Goal: Information Seeking & Learning: Learn about a topic

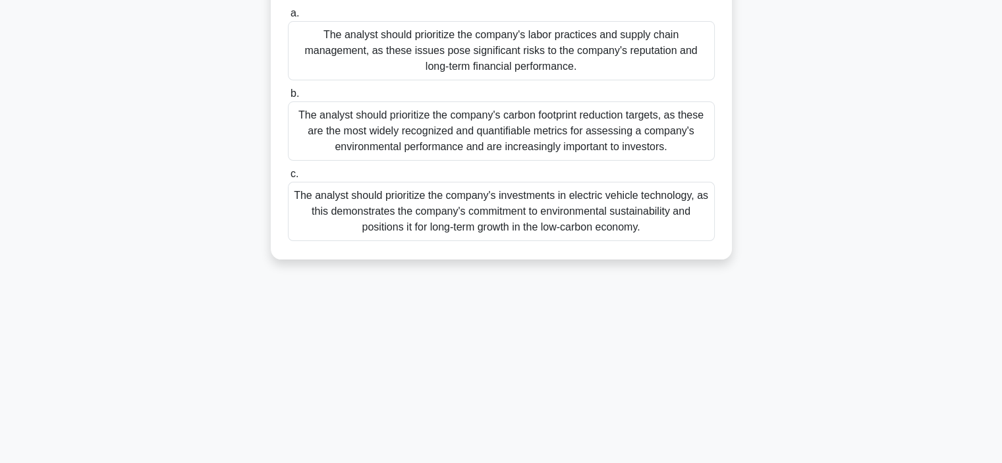
scroll to position [248, 0]
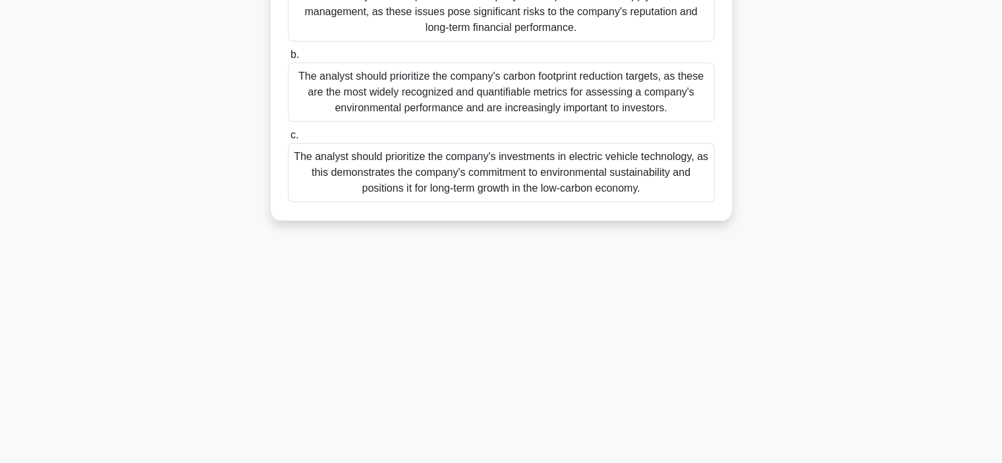
click at [434, 161] on div "The analyst should prioritize the company's investments in electric vehicle tec…" at bounding box center [501, 172] width 427 height 59
click at [288, 140] on input "c. The analyst should prioritize the company's investments in electric vehicle …" at bounding box center [288, 135] width 0 height 9
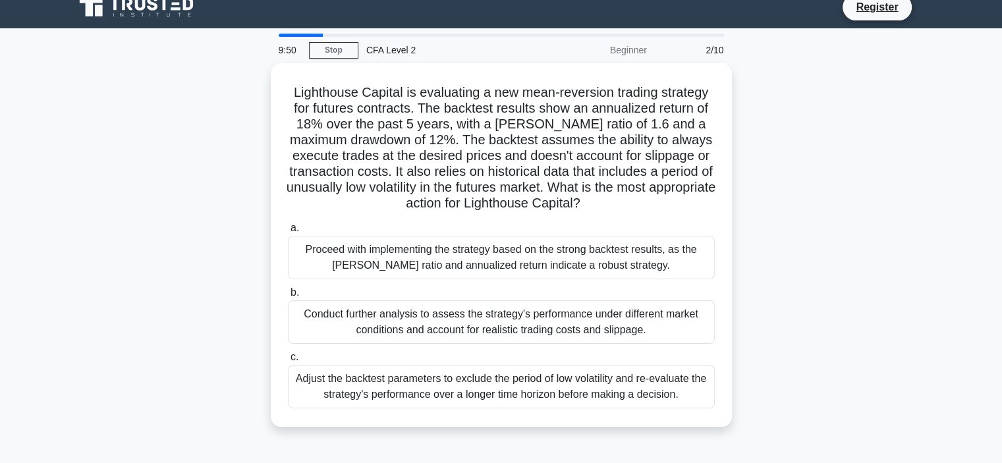
scroll to position [0, 0]
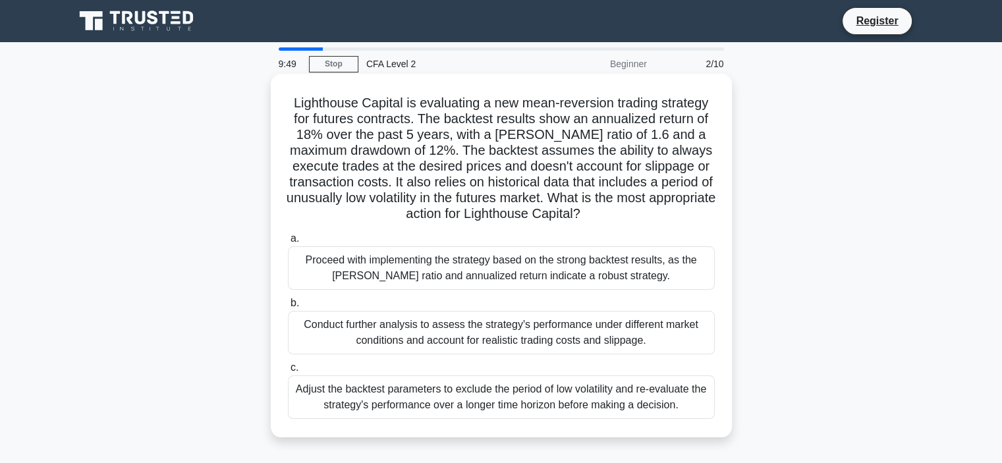
click at [473, 282] on div "Proceed with implementing the strategy based on the strong backtest results, as…" at bounding box center [501, 267] width 427 height 43
click at [288, 243] on input "a. Proceed with implementing the strategy based on the strong backtest results,…" at bounding box center [288, 239] width 0 height 9
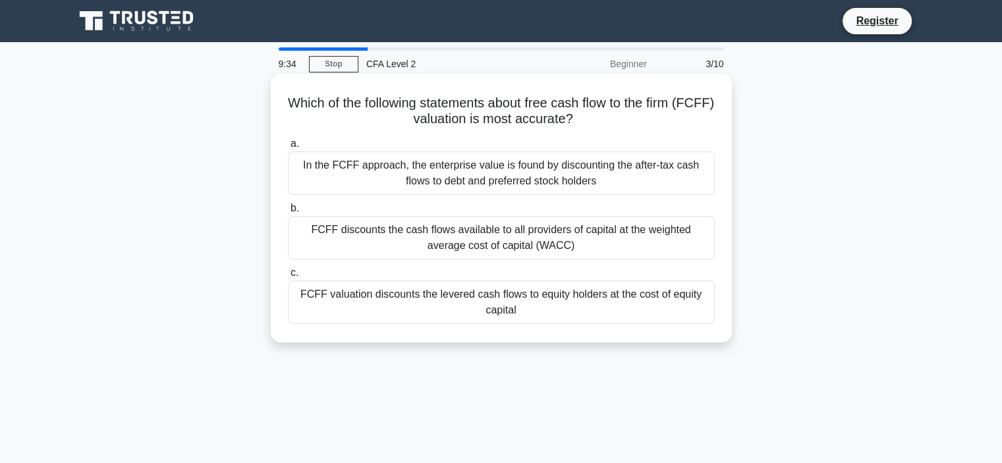
click at [505, 230] on div "FCFF discounts the cash flows available to all providers of capital at the weig…" at bounding box center [501, 237] width 427 height 43
click at [288, 213] on input "b. FCFF discounts the cash flows available to all providers of capital at the w…" at bounding box center [288, 208] width 0 height 9
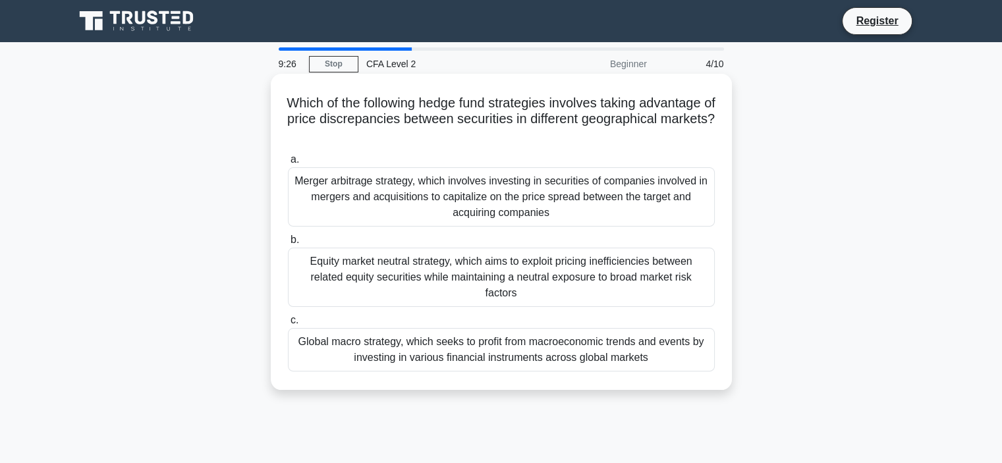
click at [491, 273] on div "Equity market neutral strategy, which aims to exploit pricing inefficiencies be…" at bounding box center [501, 277] width 427 height 59
click at [288, 244] on input "b. Equity market neutral strategy, which aims to exploit pricing inefficiencies…" at bounding box center [288, 240] width 0 height 9
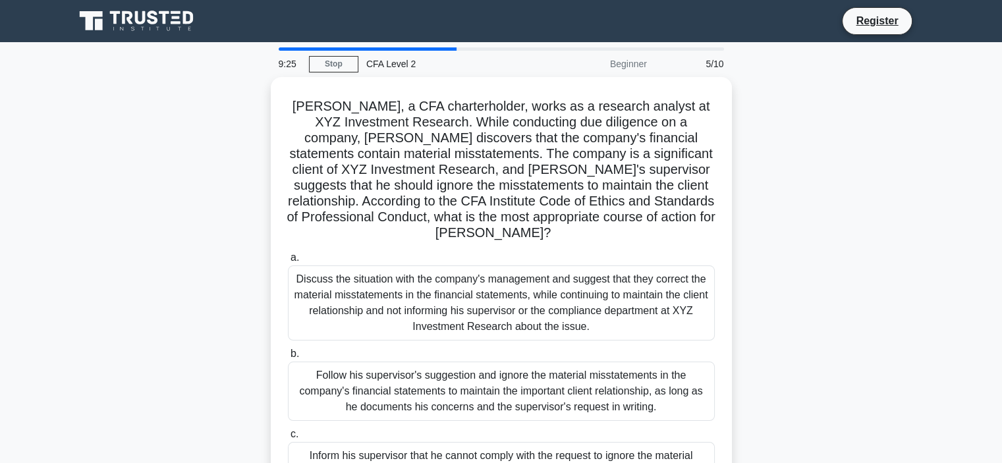
click at [491, 273] on div "Discuss the situation with the company's management and suggest that they corre…" at bounding box center [501, 303] width 427 height 75
click at [288, 262] on input "a. Discuss the situation with the company's management and suggest that they co…" at bounding box center [288, 258] width 0 height 9
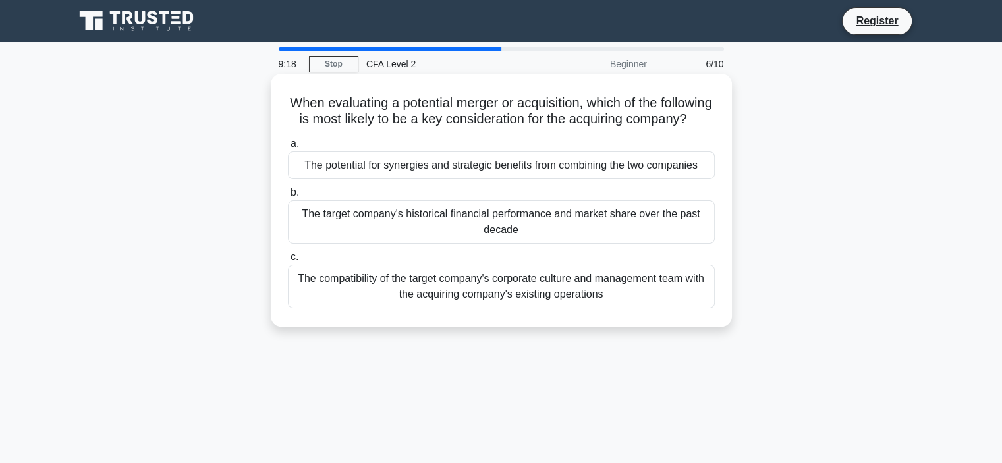
click at [492, 179] on div "The potential for synergies and strategic benefits from combining the two compa…" at bounding box center [501, 166] width 427 height 28
click at [288, 148] on input "a. The potential for synergies and strategic benefits from combining the two co…" at bounding box center [288, 144] width 0 height 9
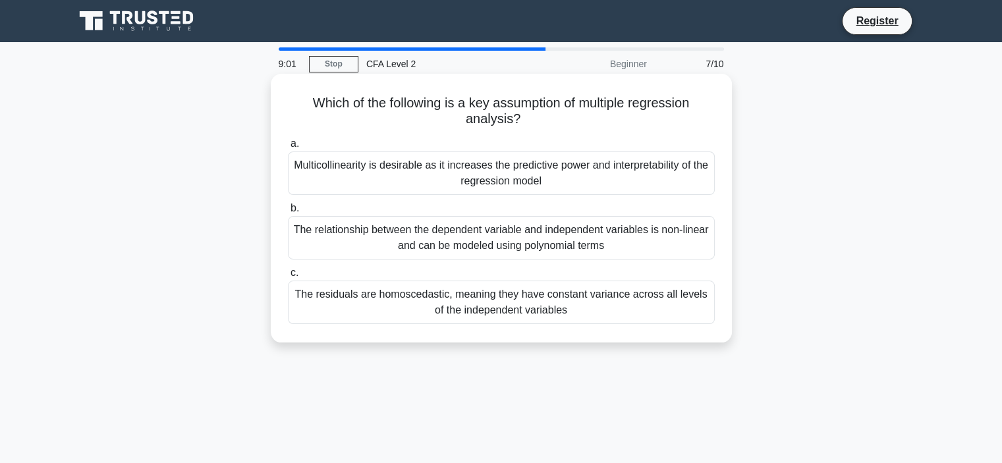
click at [482, 300] on div "The residuals are homoscedastic, meaning they have constant variance across all…" at bounding box center [501, 302] width 427 height 43
click at [288, 277] on input "c. The residuals are homoscedastic, meaning they have constant variance across …" at bounding box center [288, 273] width 0 height 9
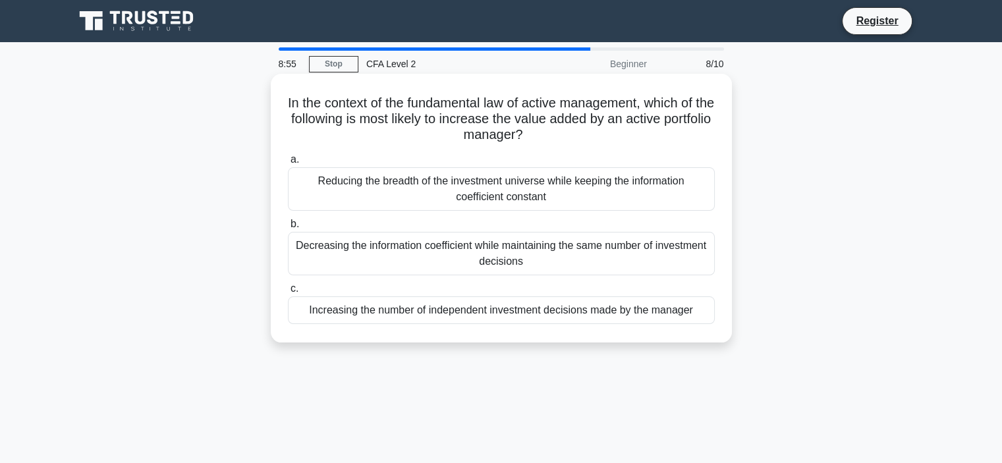
click at [488, 260] on div "Decreasing the information coefficient while maintaining the same number of inv…" at bounding box center [501, 253] width 427 height 43
click at [288, 229] on input "b. Decreasing the information coefficient while maintaining the same number of …" at bounding box center [288, 224] width 0 height 9
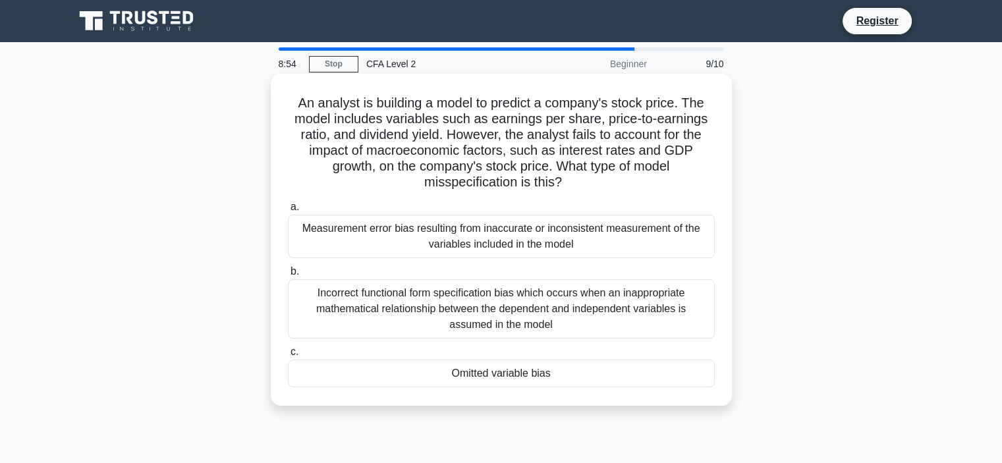
click at [488, 243] on div "Measurement error bias resulting from inaccurate or inconsistent measurement of…" at bounding box center [501, 236] width 427 height 43
click at [288, 212] on input "a. Measurement error bias resulting from inaccurate or inconsistent measurement…" at bounding box center [288, 207] width 0 height 9
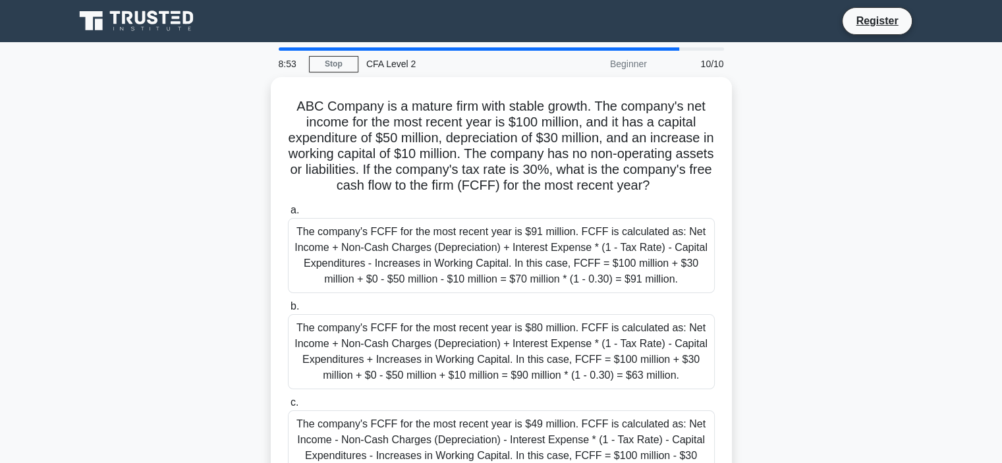
click at [488, 243] on div "The company's FCFF for the most recent year is $91 million. FCFF is calculated …" at bounding box center [501, 255] width 427 height 75
click at [288, 215] on input "a. The company's FCFF for the most recent year is $91 million. FCFF is calculat…" at bounding box center [288, 210] width 0 height 9
